Goal: Information Seeking & Learning: Find specific fact

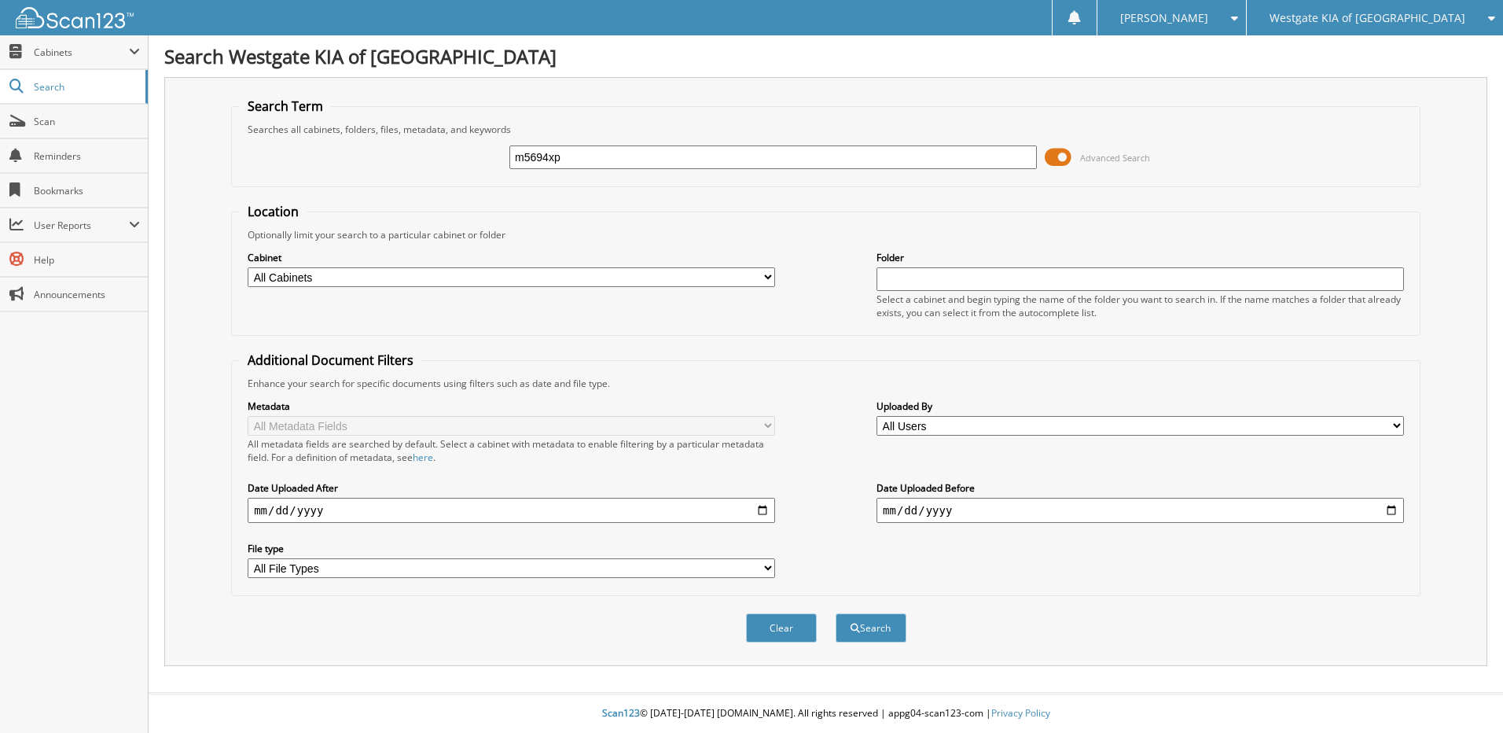
type input "m5694xp"
click at [836, 613] on button "Search" at bounding box center [871, 627] width 71 height 29
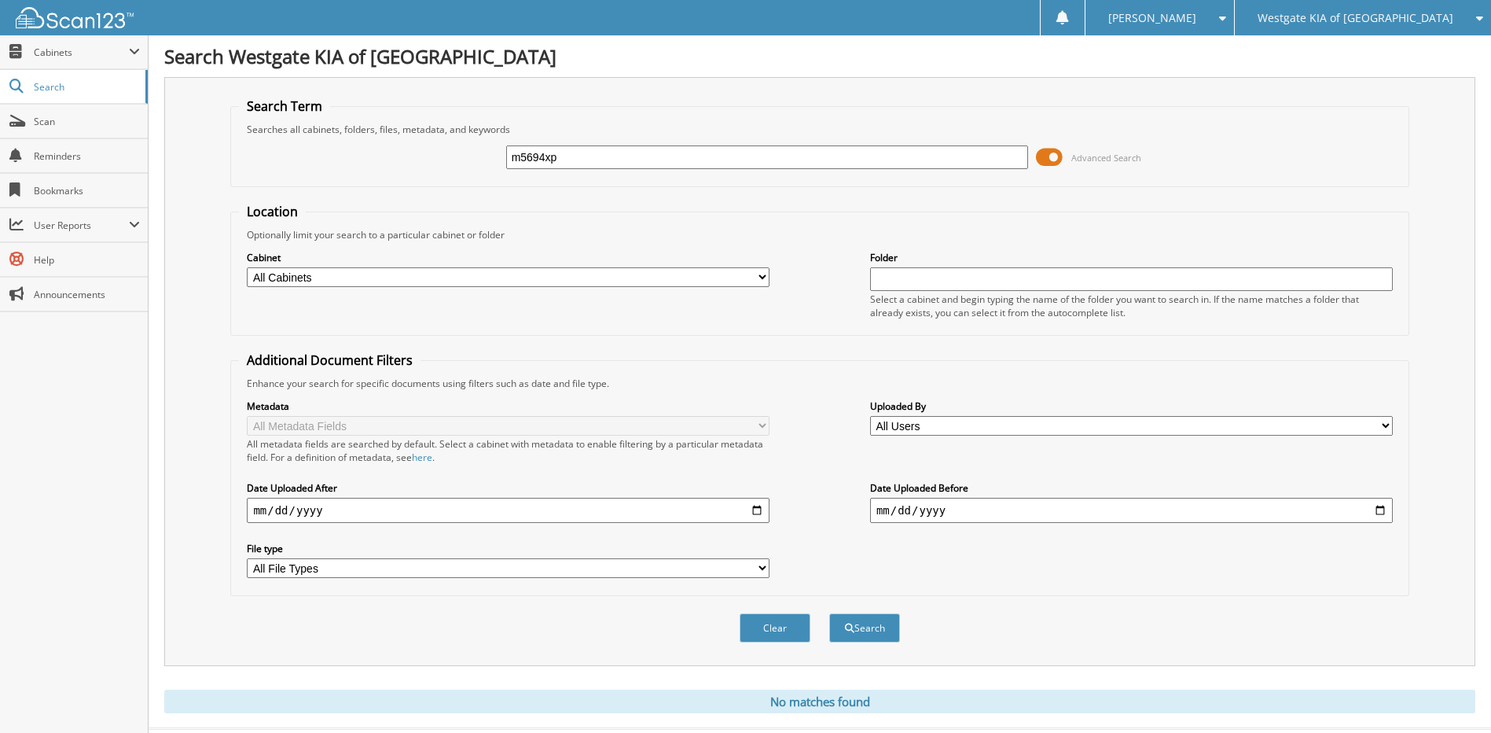
click at [1369, 8] on div "Westgate KIA of [GEOGRAPHIC_DATA]" at bounding box center [1363, 17] width 241 height 35
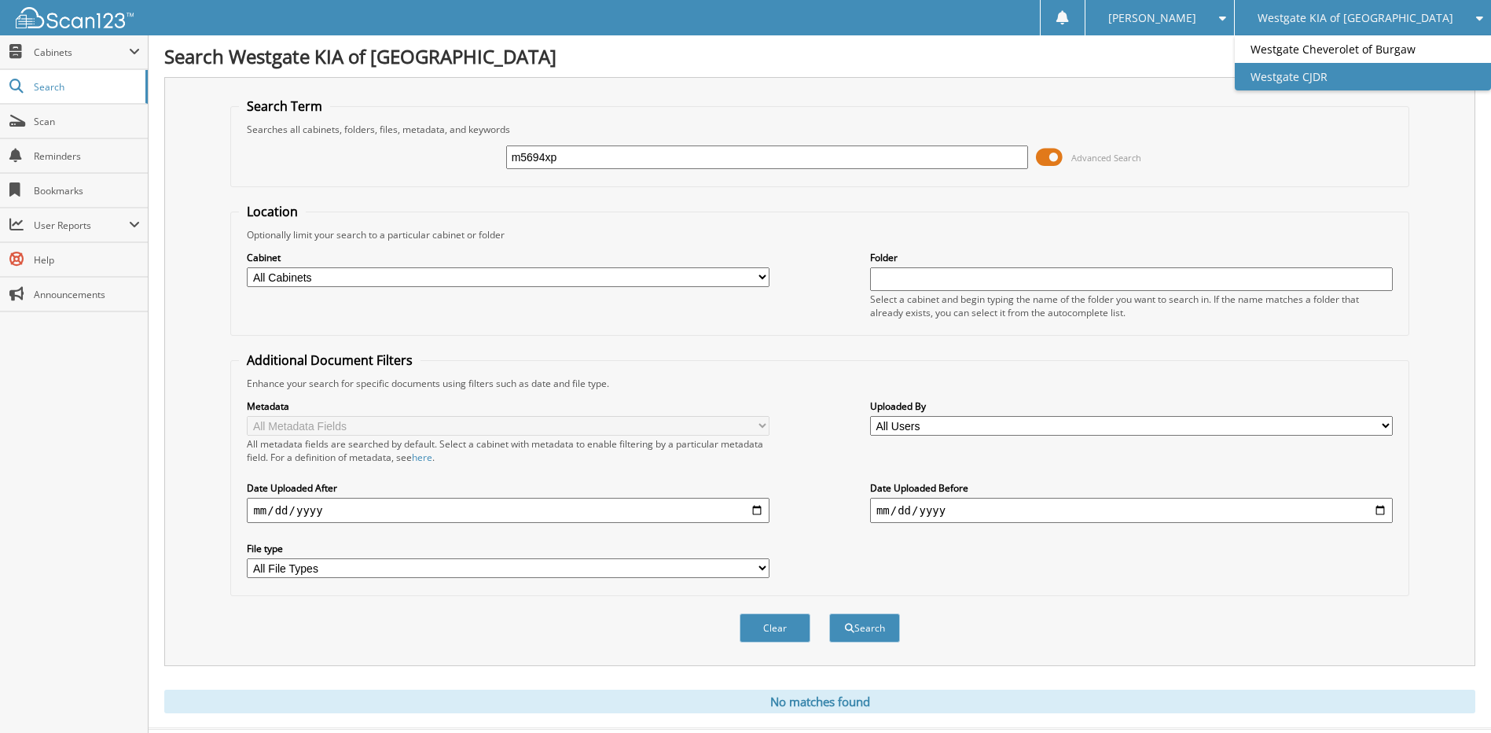
click at [1351, 71] on link "Westgate CJDR" at bounding box center [1363, 77] width 256 height 28
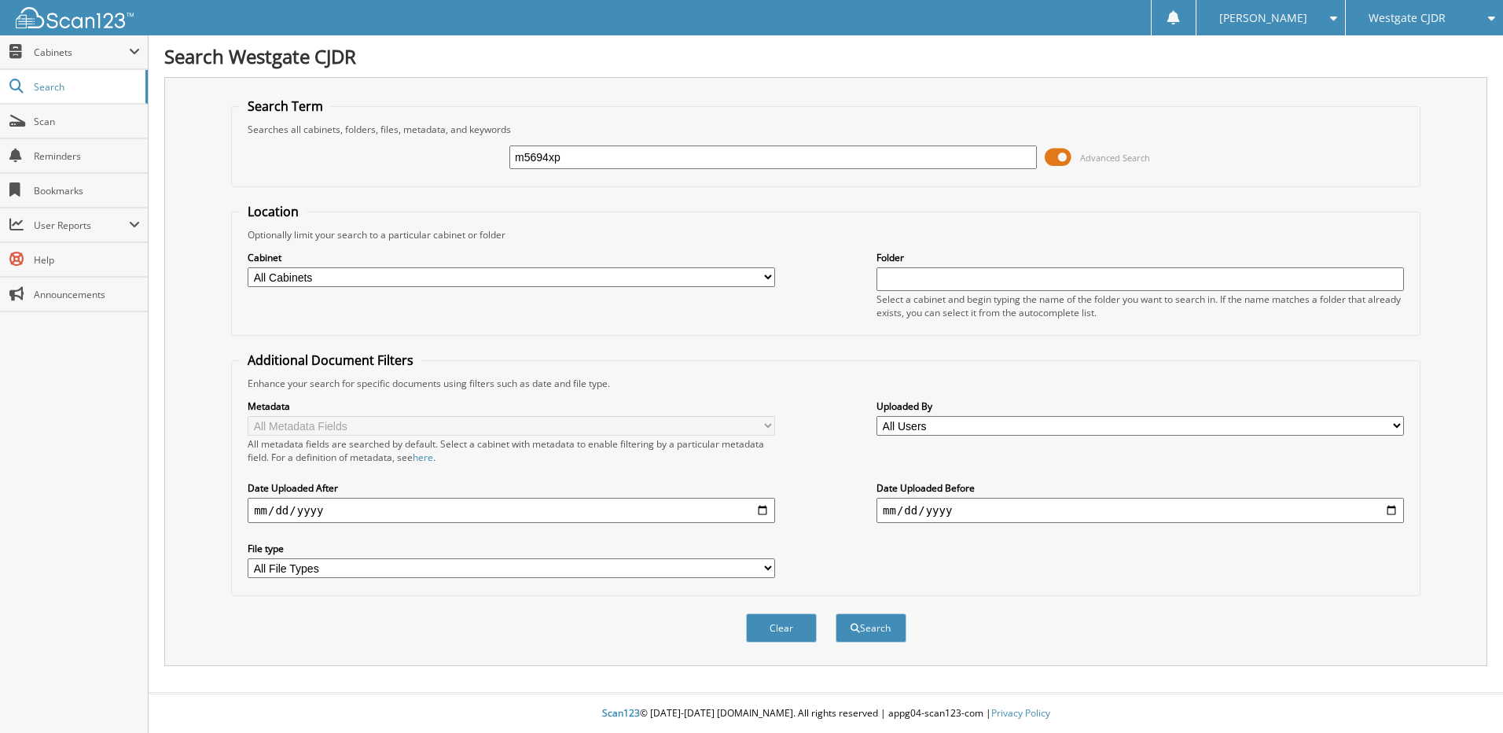
type input "m5694xp"
click at [836, 613] on button "Search" at bounding box center [871, 627] width 71 height 29
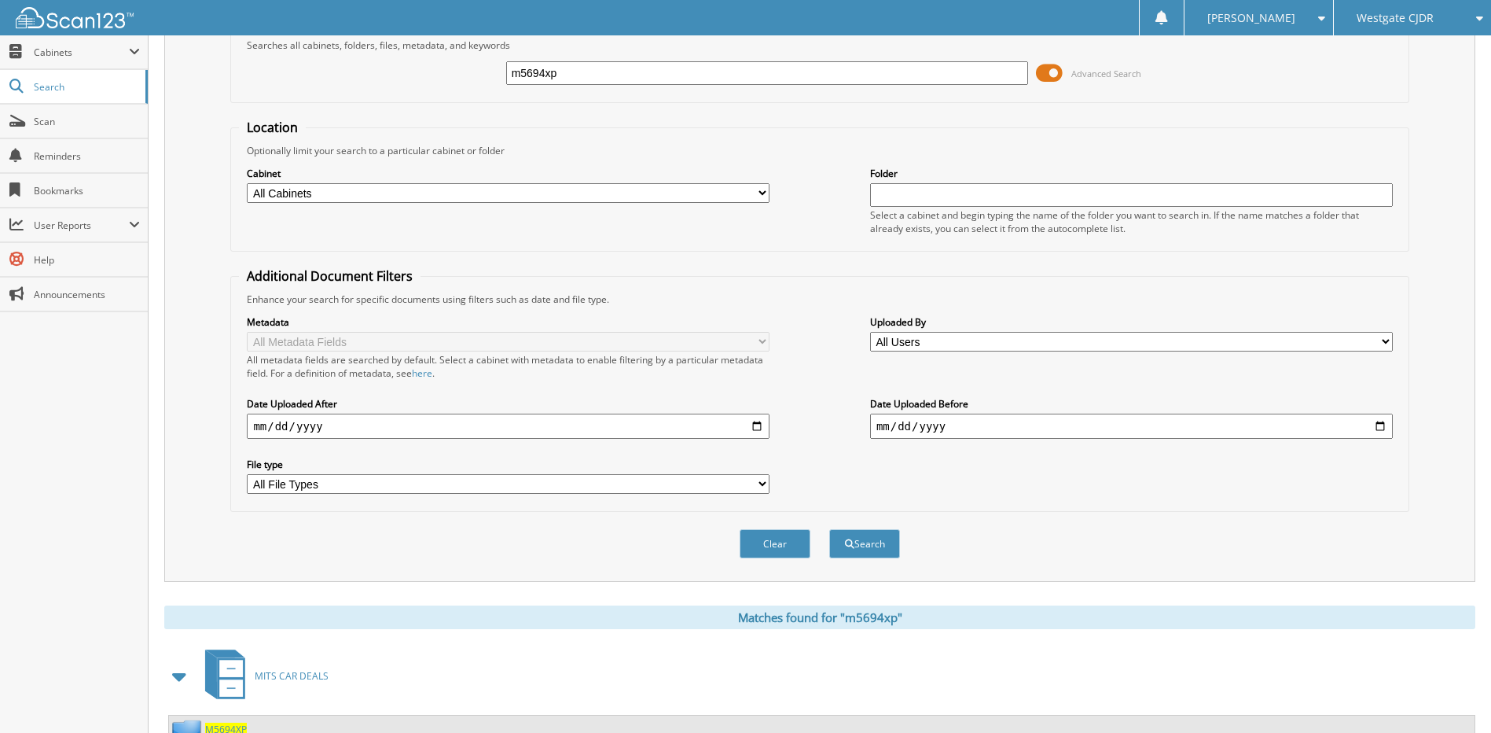
scroll to position [233, 0]
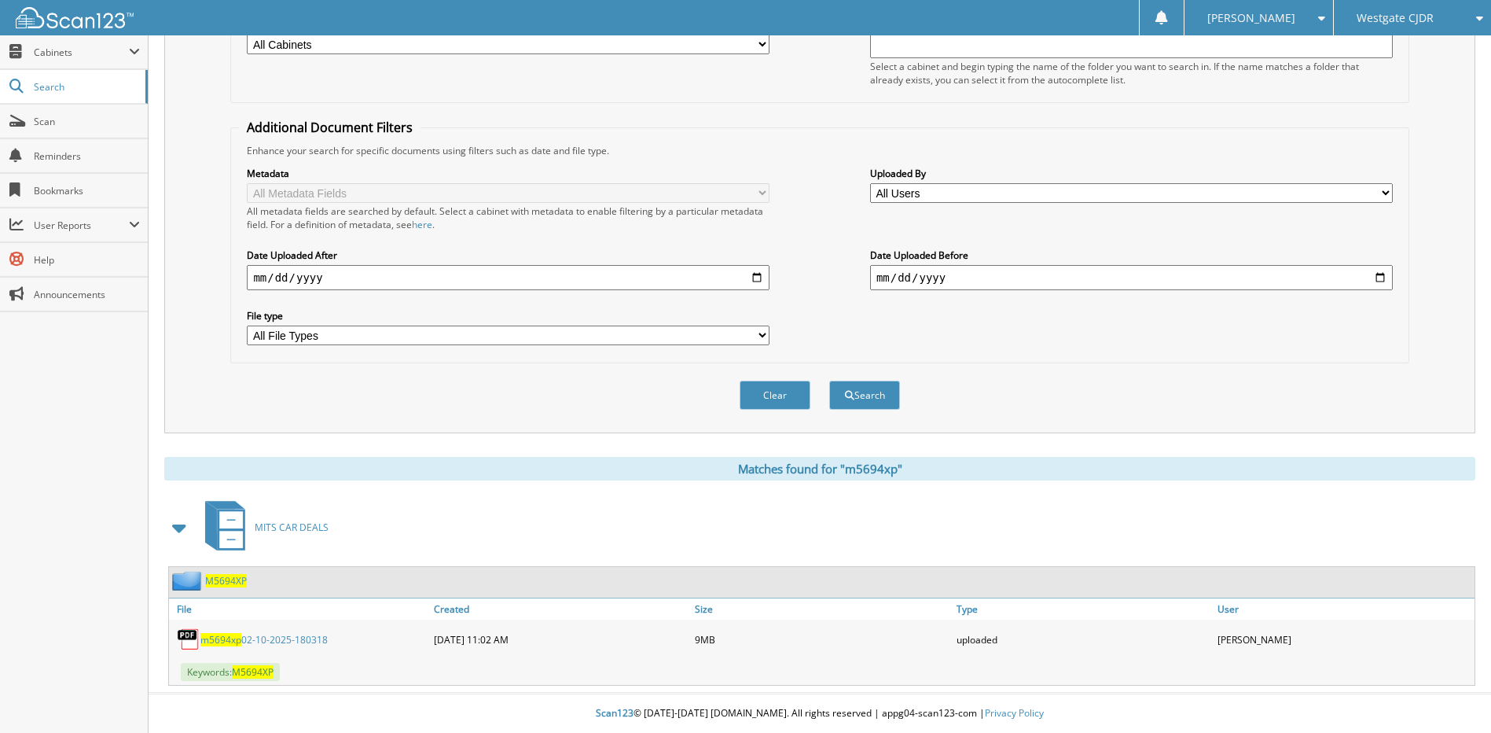
click at [274, 636] on link "m5694xp 02-10-2025-180318" at bounding box center [263, 639] width 127 height 13
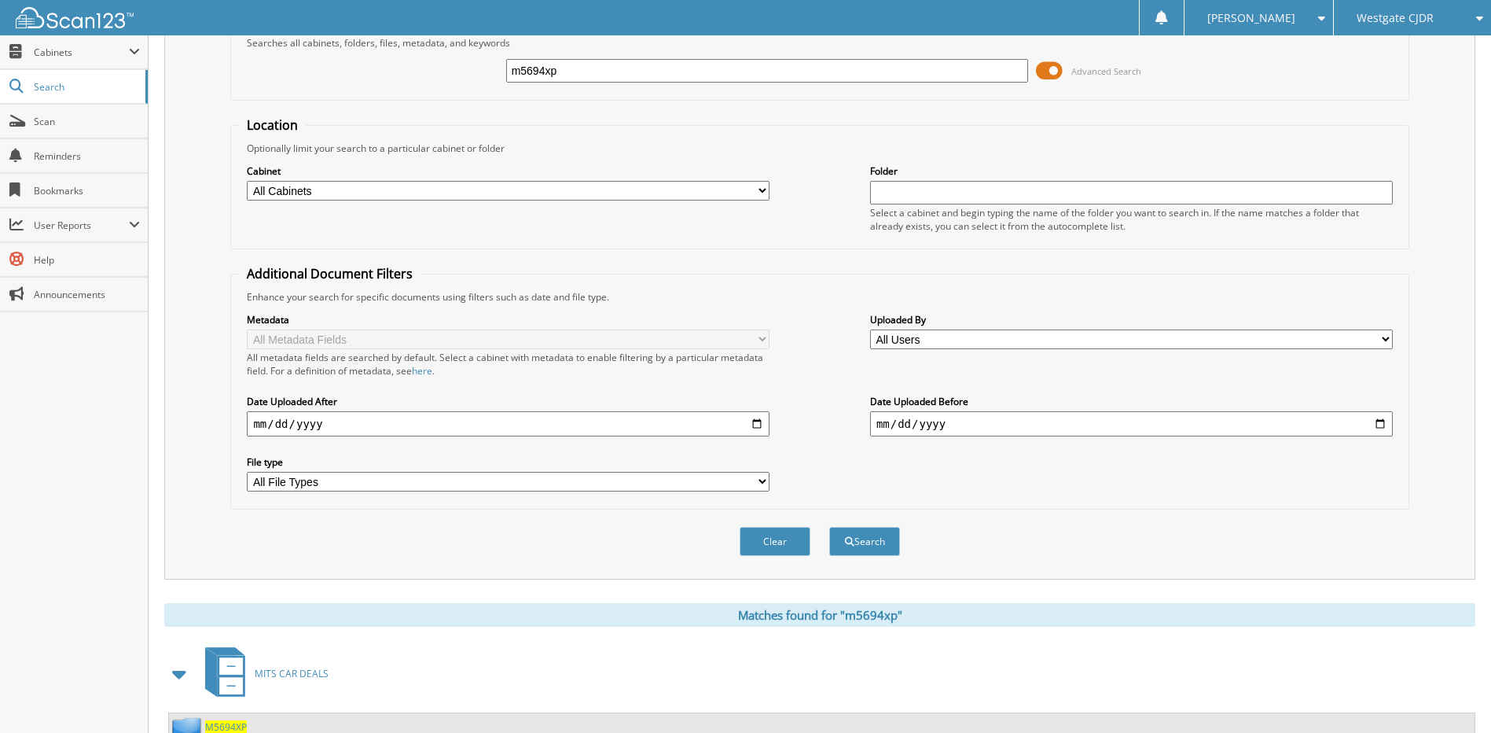
scroll to position [0, 0]
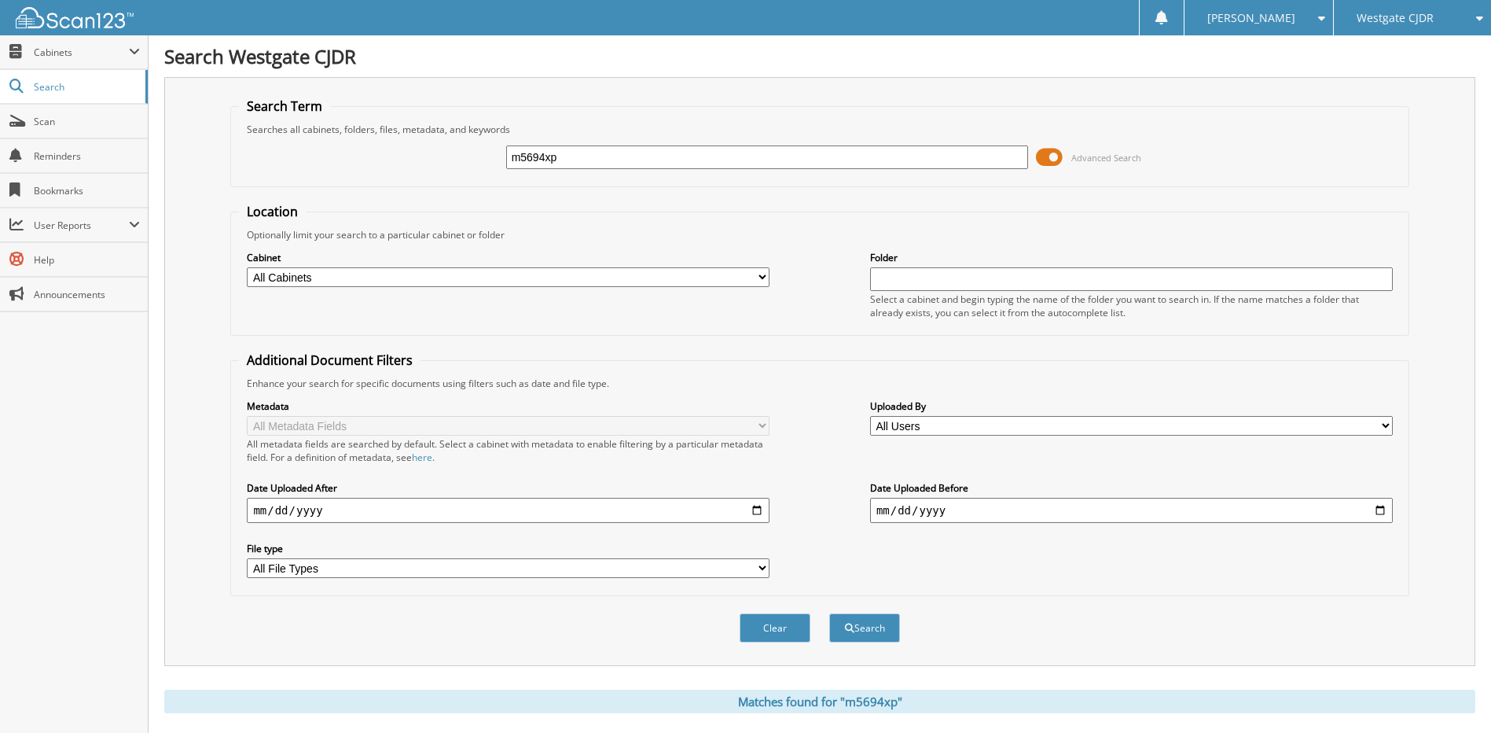
drag, startPoint x: 575, startPoint y: 160, endPoint x: 9, endPoint y: 10, distance: 584.7
click at [167, 64] on div "Search Westgate CJDR Search Term Searches all cabinets, folders, files, metadat…" at bounding box center [820, 482] width 1342 height 965
type input "m5365xp"
click at [829, 613] on button "Search" at bounding box center [864, 627] width 71 height 29
click at [1380, 15] on span "Westgate CJDR" at bounding box center [1395, 17] width 77 height 9
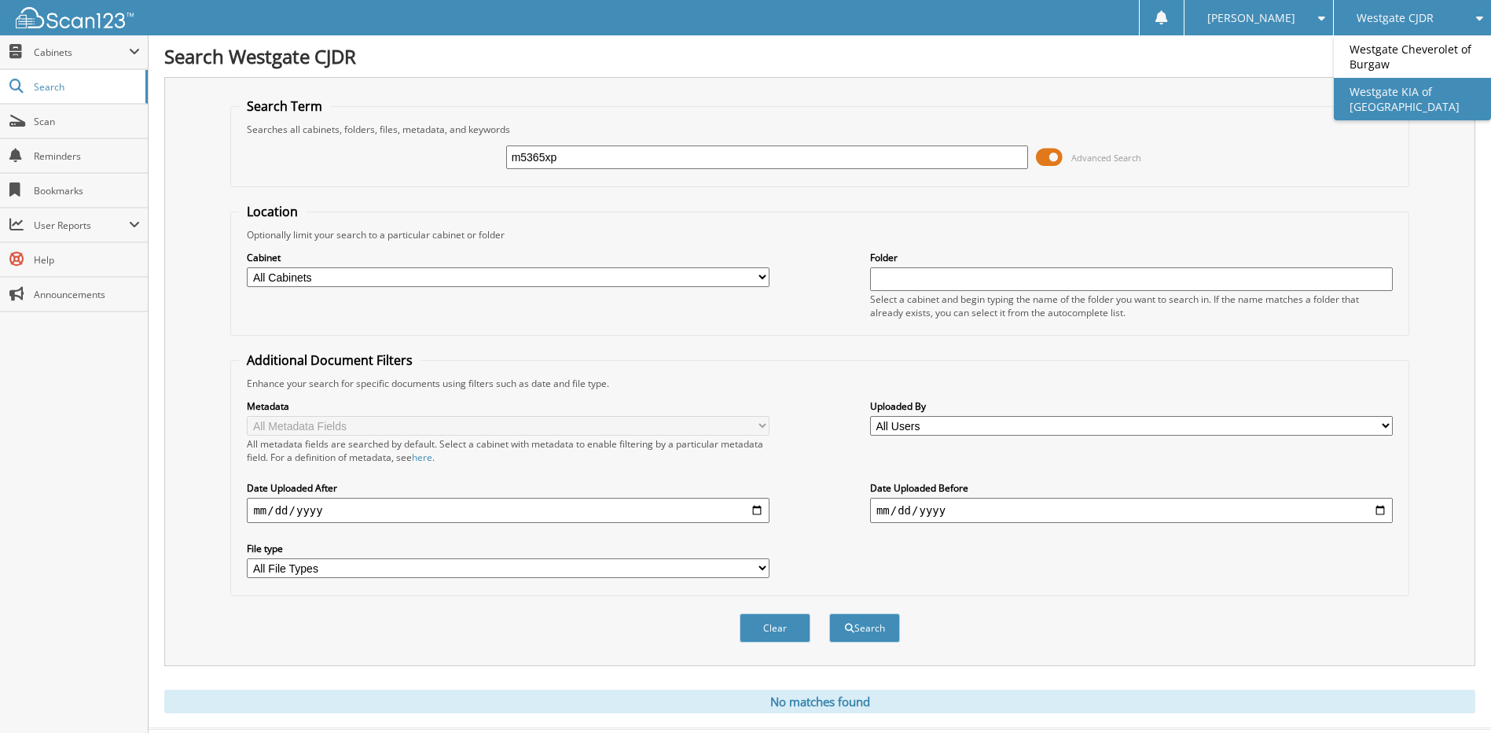
click at [1380, 95] on link "Westgate KIA of [GEOGRAPHIC_DATA]" at bounding box center [1412, 99] width 157 height 42
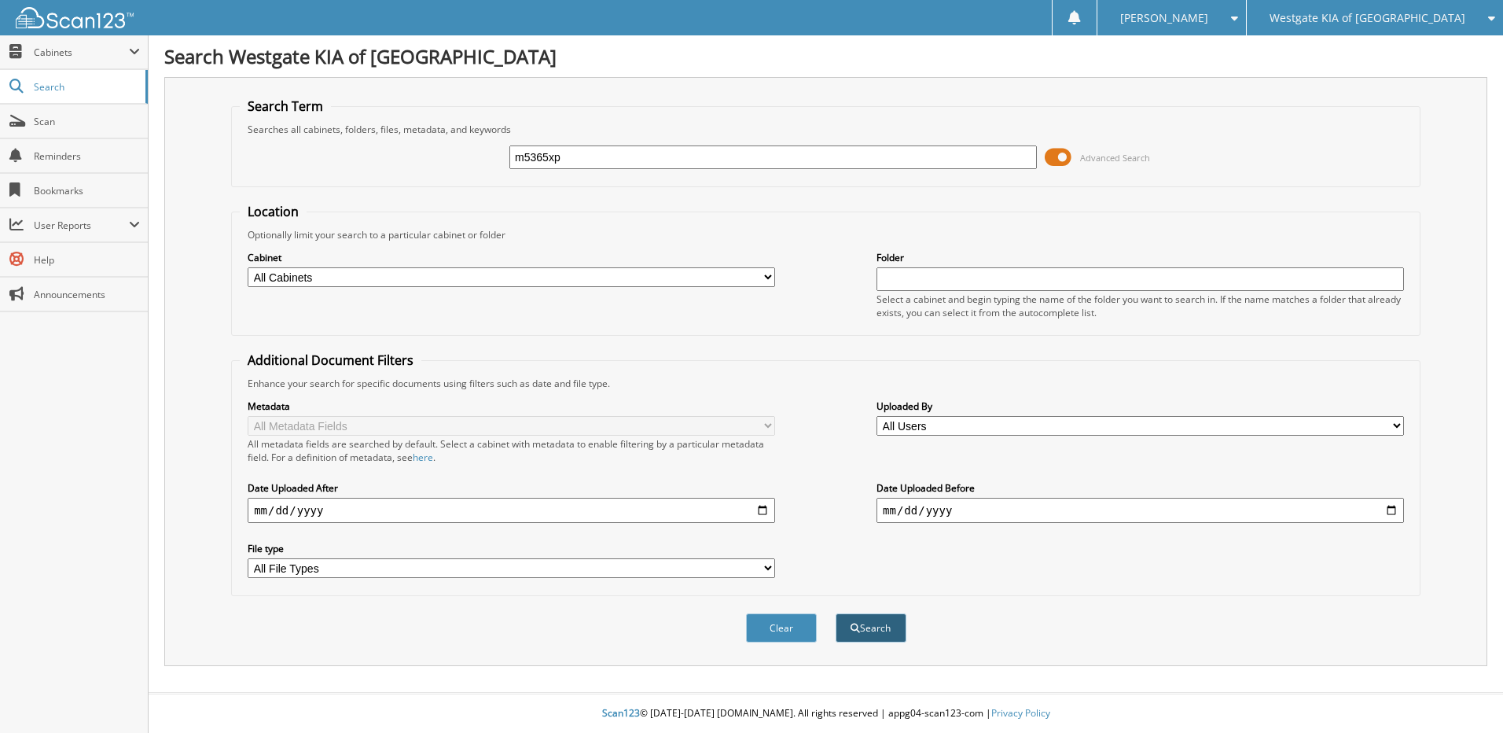
type input "m5365xp"
click at [881, 630] on button "Search" at bounding box center [871, 627] width 71 height 29
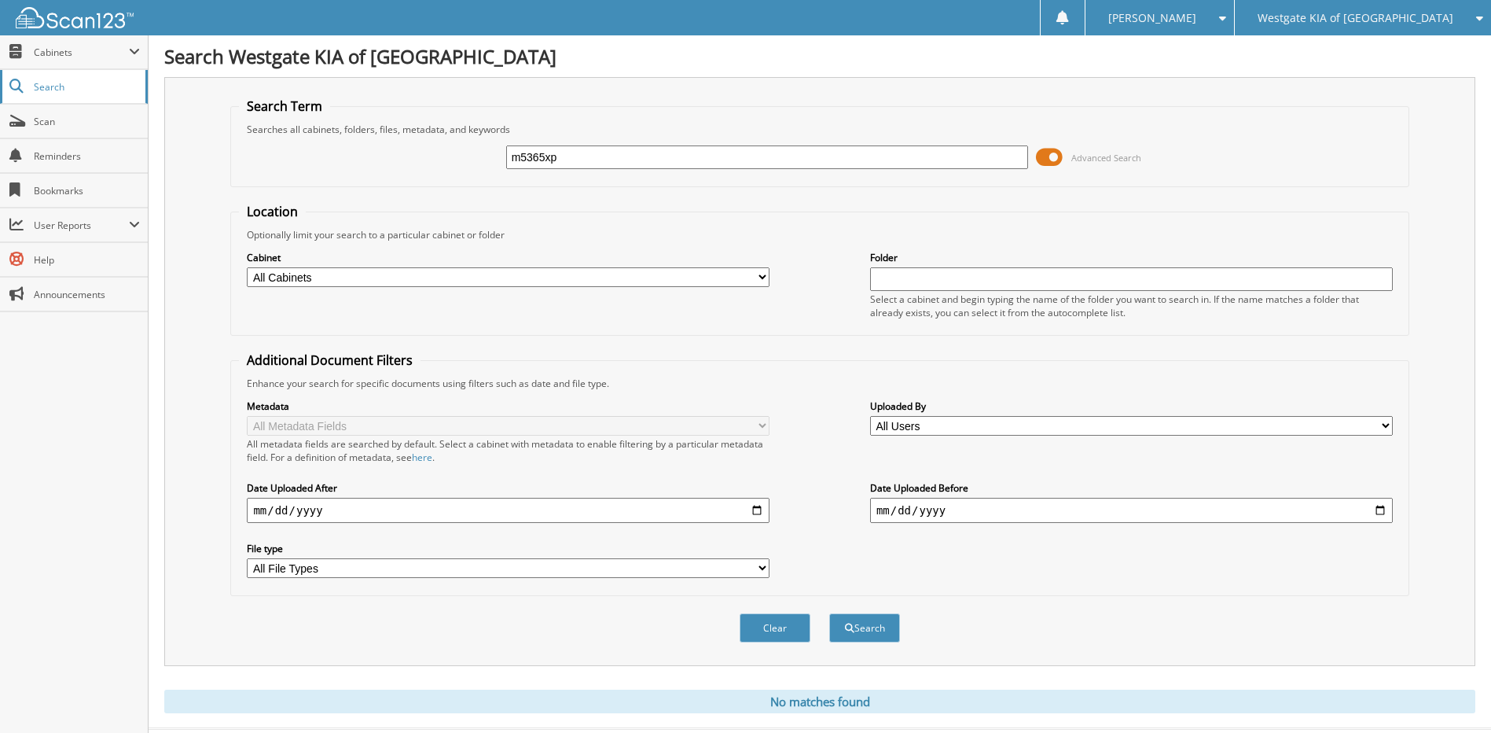
drag, startPoint x: 564, startPoint y: 150, endPoint x: 25, endPoint y: 91, distance: 542.4
click at [116, 99] on body "lisa a. Settings Logout Westgate KIA of Wake Forest Westgate Cheverolet of Burg…" at bounding box center [745, 384] width 1491 height 768
type input "m5695xp"
click at [829, 613] on button "Search" at bounding box center [864, 627] width 71 height 29
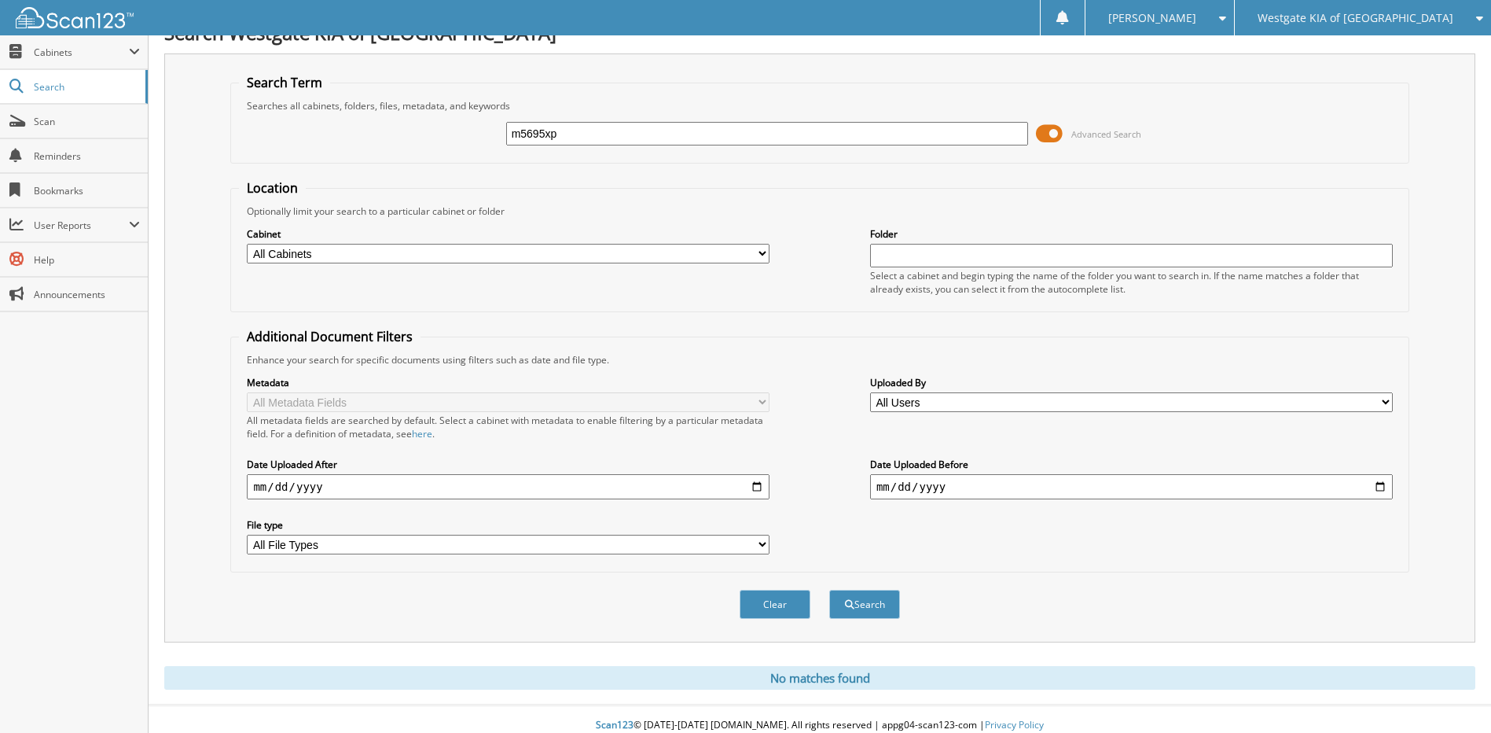
scroll to position [36, 0]
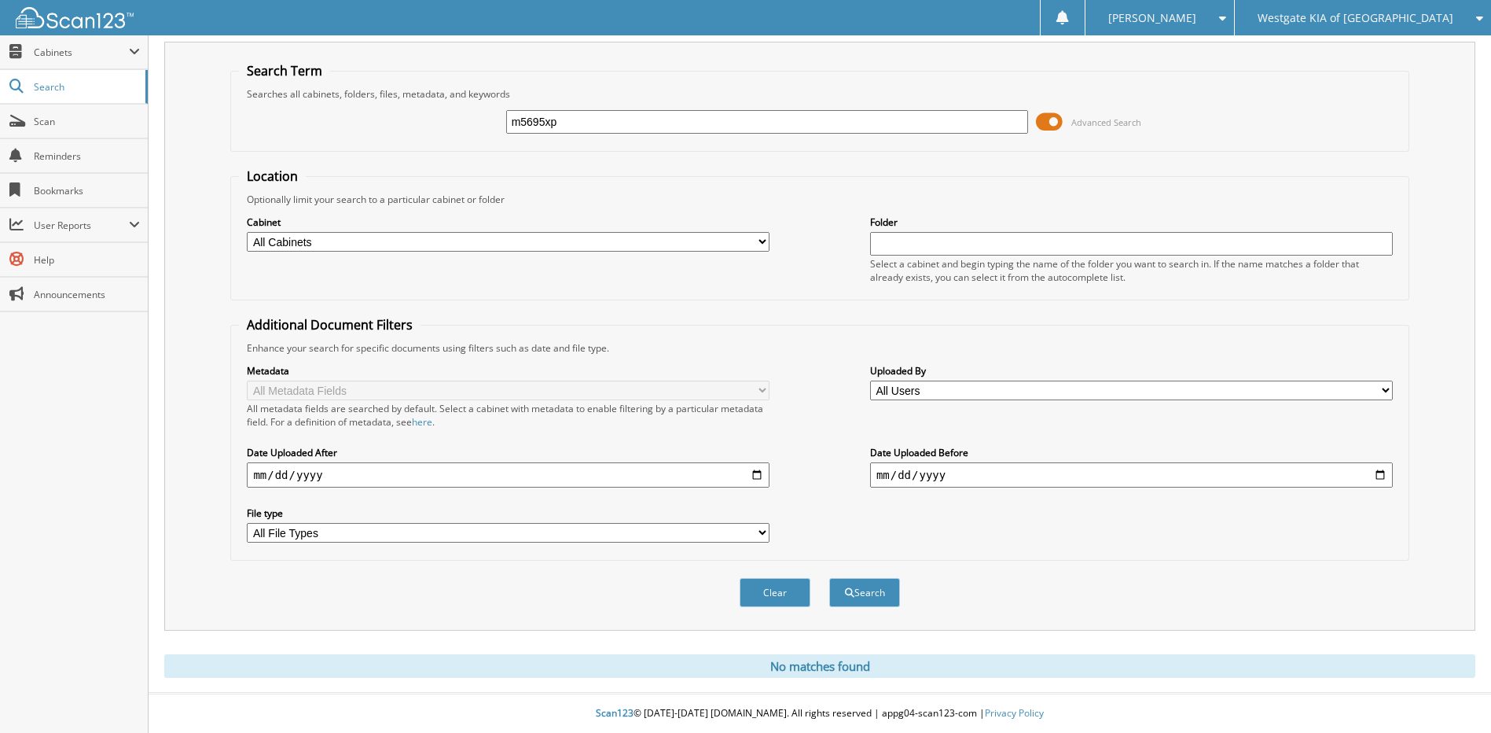
click at [1340, 2] on div "Westgate KIA of [GEOGRAPHIC_DATA]" at bounding box center [1363, 17] width 241 height 35
click at [1350, 68] on link "Westgate CJDR" at bounding box center [1363, 77] width 256 height 28
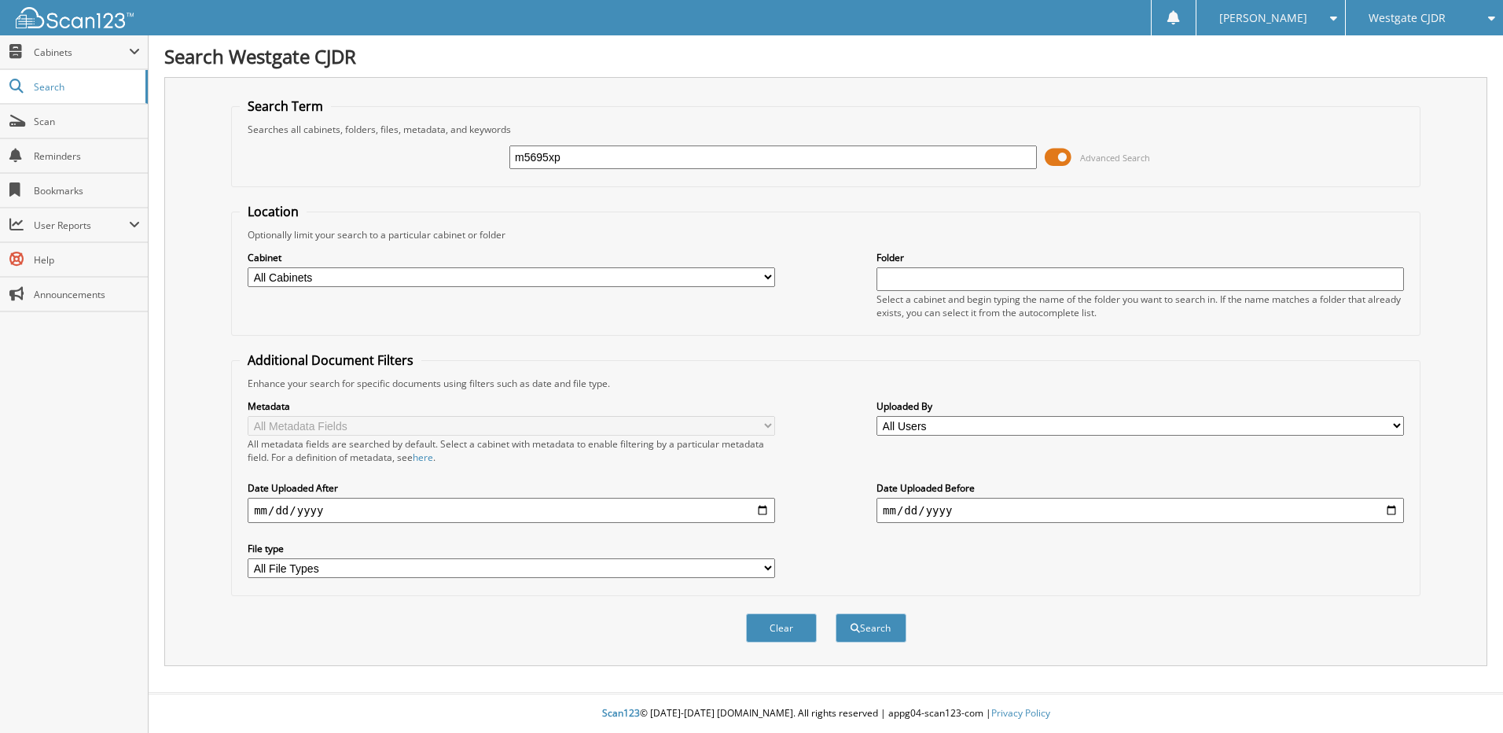
type input "m5695xp"
click at [836, 613] on button "Search" at bounding box center [871, 627] width 71 height 29
